Goal: Transaction & Acquisition: Purchase product/service

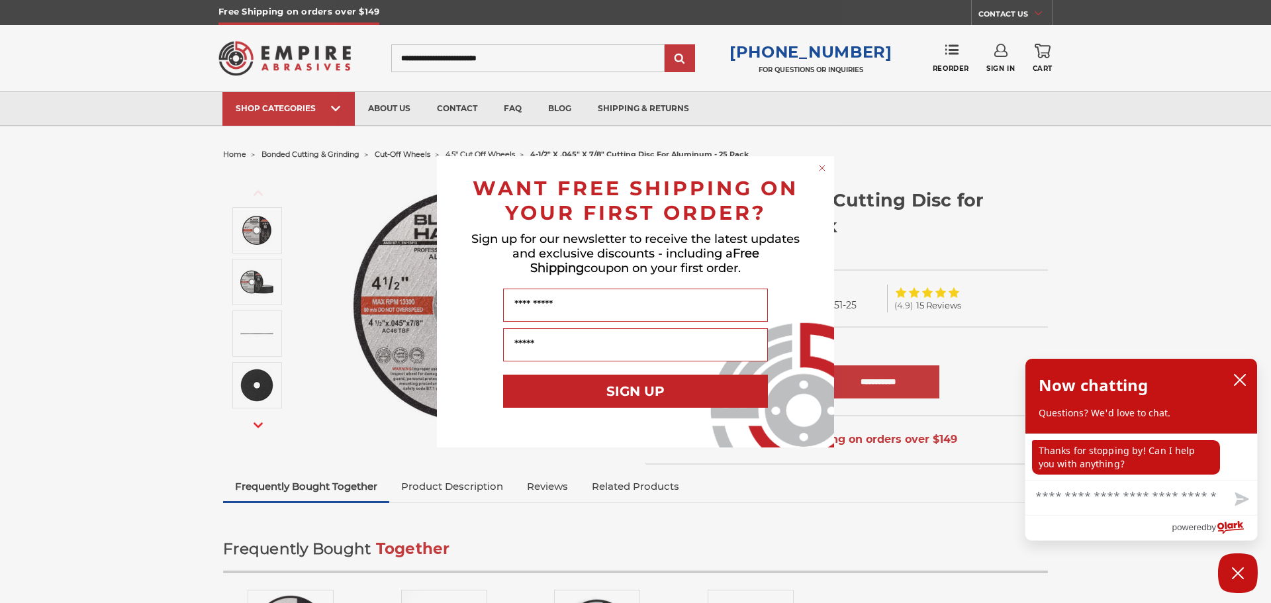
click at [826, 167] on circle "Close dialog" at bounding box center [823, 168] width 13 height 13
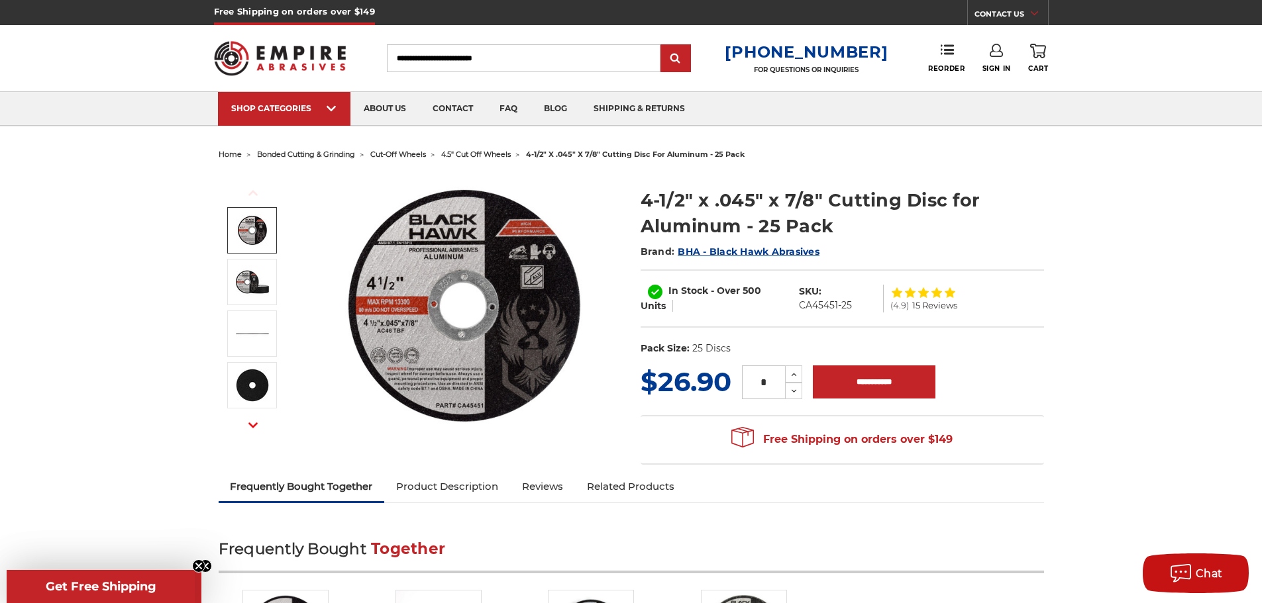
click at [253, 230] on img at bounding box center [252, 230] width 33 height 33
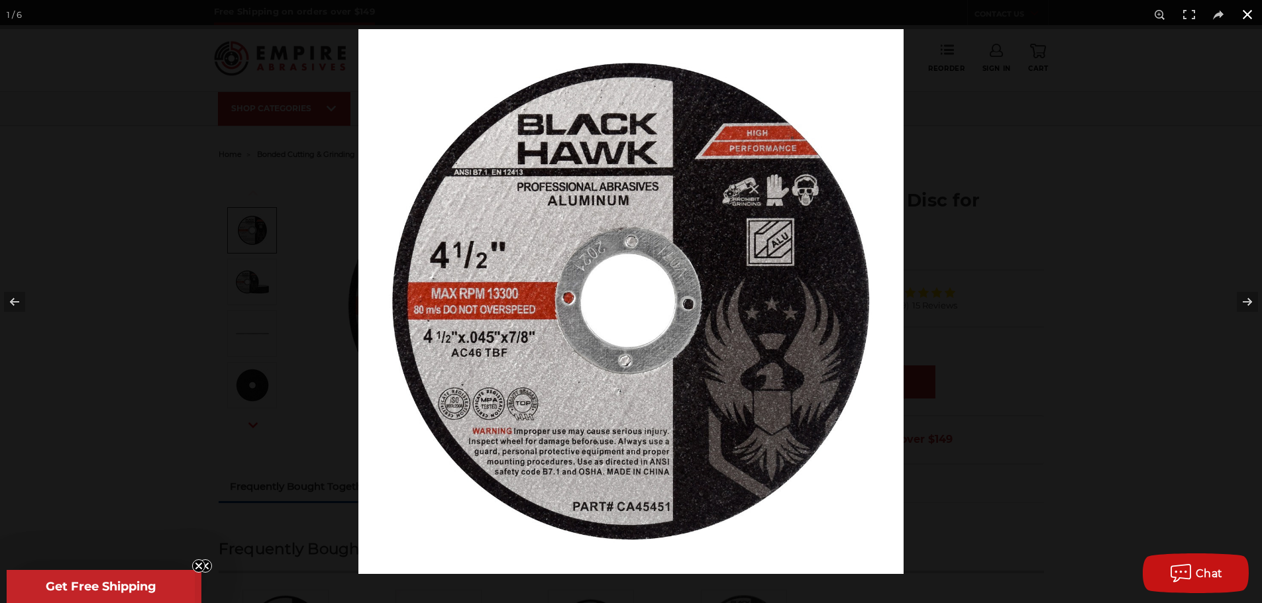
click at [1022, 191] on div at bounding box center [989, 330] width 1262 height 603
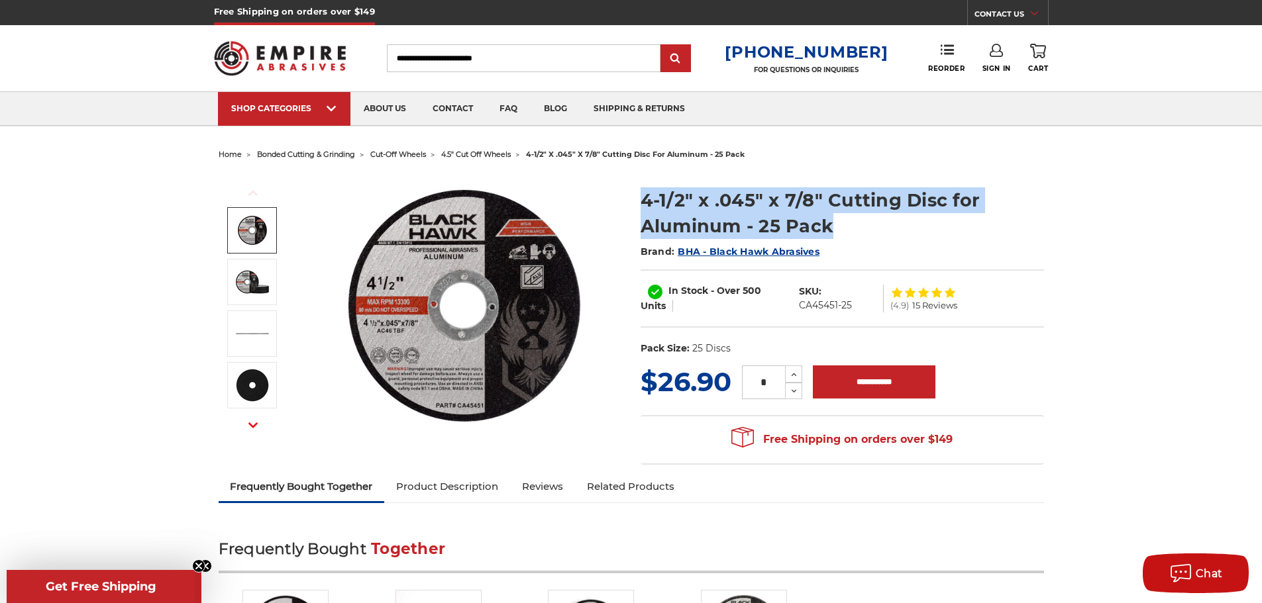
drag, startPoint x: 821, startPoint y: 226, endPoint x: 633, endPoint y: 209, distance: 188.8
click at [633, 209] on section "4-1/2" x .045" x 7/8" Cutting Disc for Aluminum - 25 Pack Brand: BHA - Black Ha…" at bounding box center [842, 268] width 422 height 189
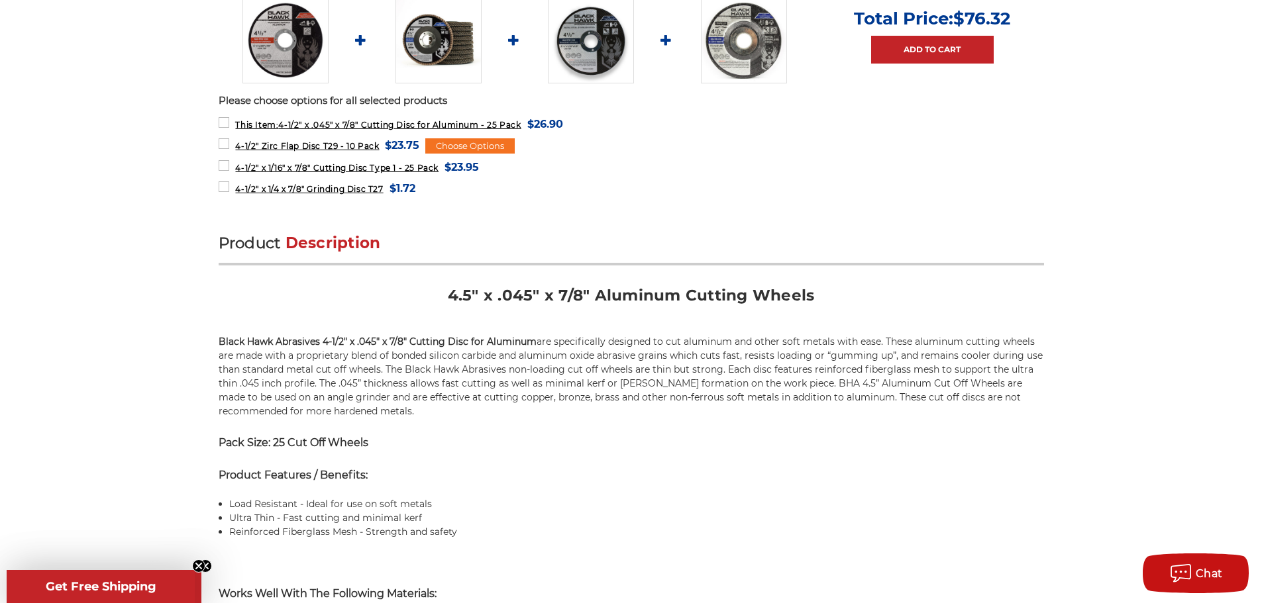
scroll to position [596, 0]
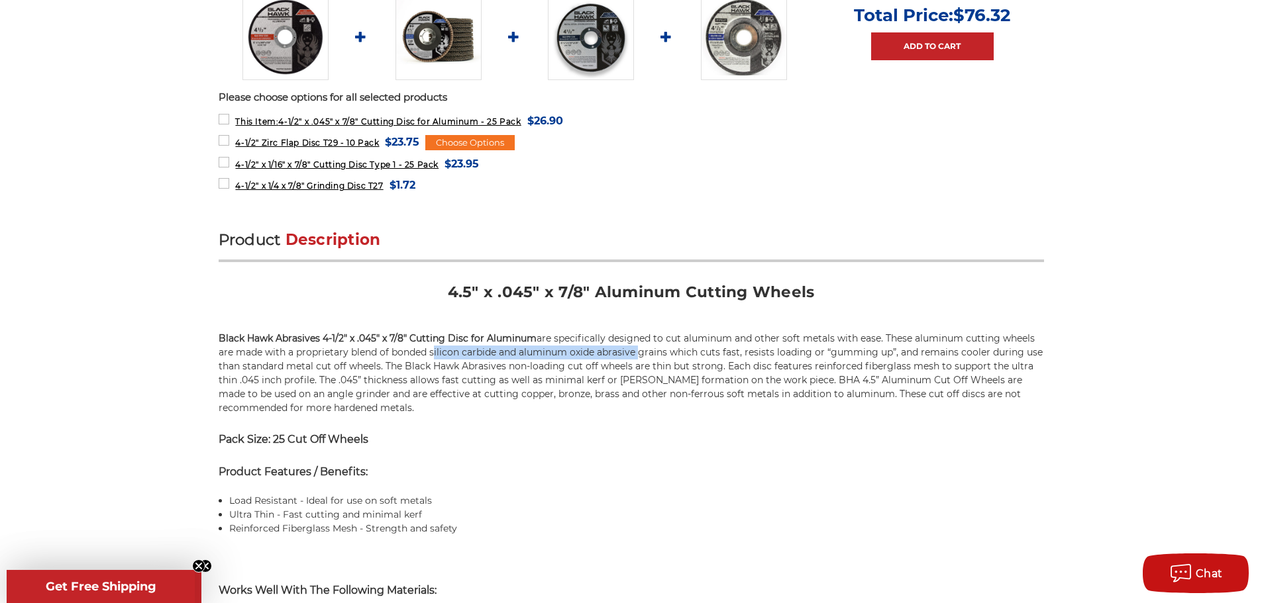
drag, startPoint x: 600, startPoint y: 356, endPoint x: 430, endPoint y: 356, distance: 169.5
click at [430, 356] on p "Black Hawk Abrasives 4-1/2" x .045" x 7/8" Cutting Disc for Aluminum are specif…" at bounding box center [631, 373] width 825 height 83
drag, startPoint x: 662, startPoint y: 352, endPoint x: 430, endPoint y: 349, distance: 231.8
click at [430, 349] on p "Black Hawk Abrasives 4-1/2" x .045" x 7/8" Cutting Disc for Aluminum are specif…" at bounding box center [631, 373] width 825 height 83
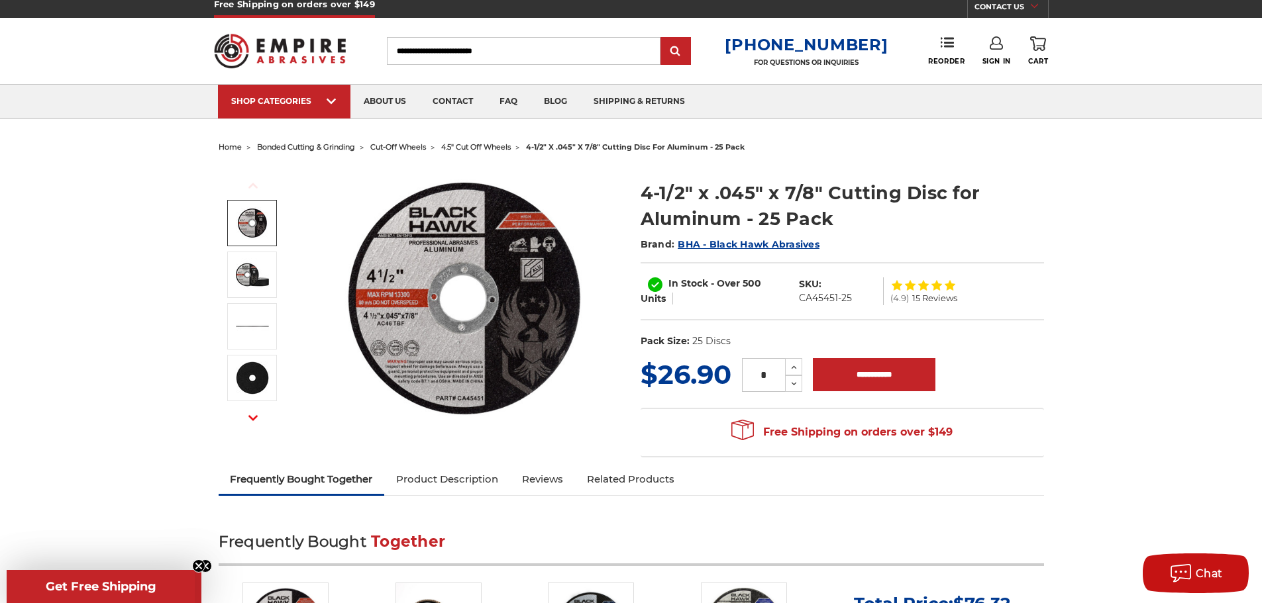
scroll to position [0, 0]
